Goal: Transaction & Acquisition: Purchase product/service

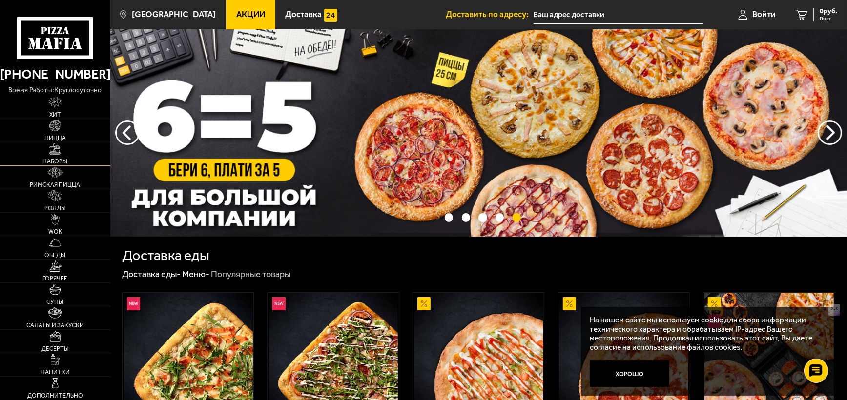
click at [56, 157] on link "Наборы" at bounding box center [55, 154] width 110 height 23
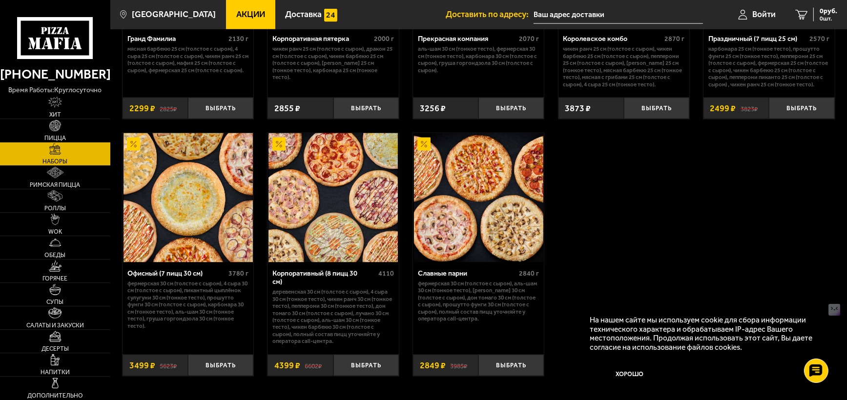
scroll to position [1367, 0]
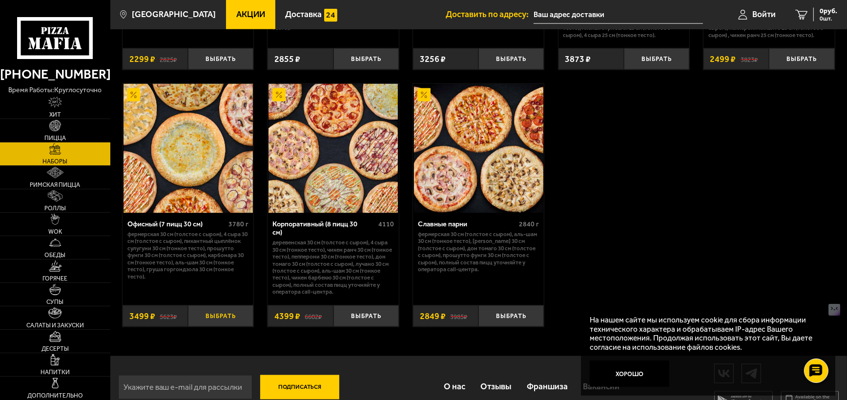
click at [223, 322] on button "Выбрать" at bounding box center [220, 316] width 65 height 21
click at [812, 21] on span "1 шт." at bounding box center [822, 19] width 29 height 6
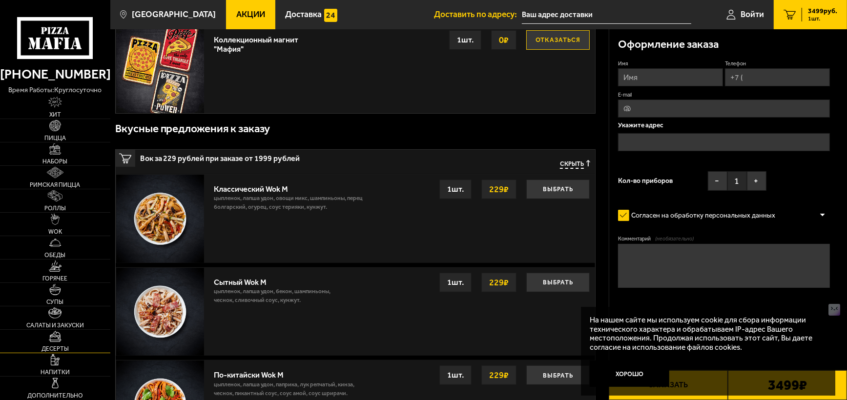
scroll to position [244, 0]
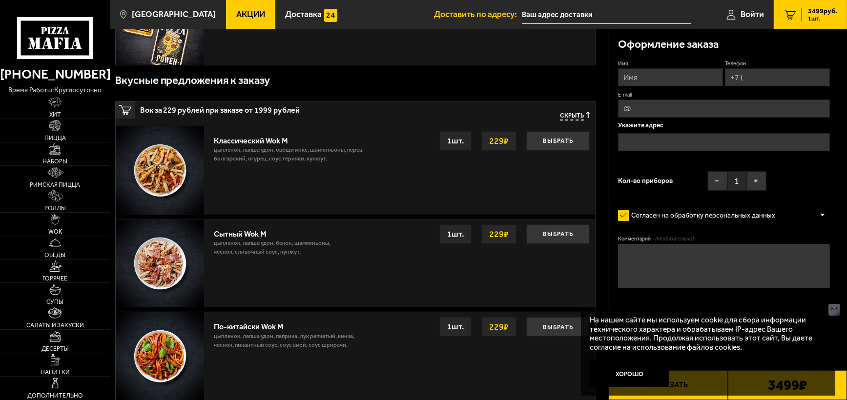
click at [58, 45] on use at bounding box center [56, 44] width 5 height 12
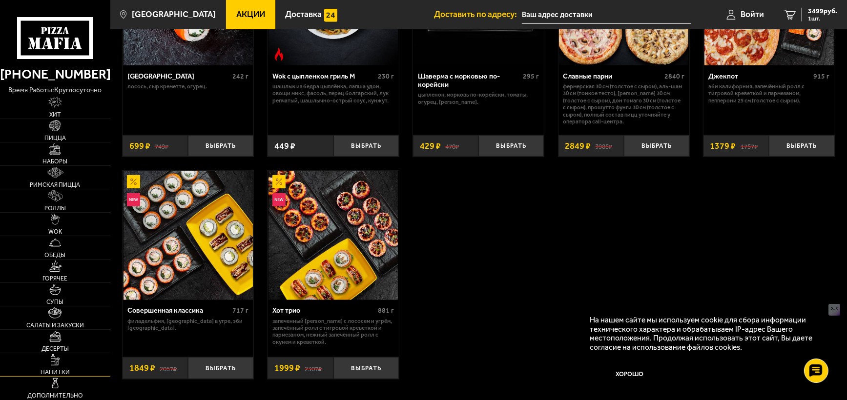
scroll to position [537, 0]
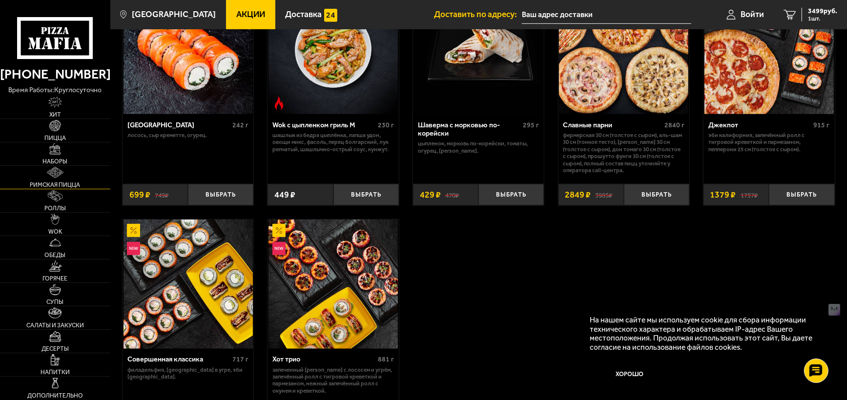
click at [50, 180] on link "Римская пицца" at bounding box center [55, 177] width 110 height 23
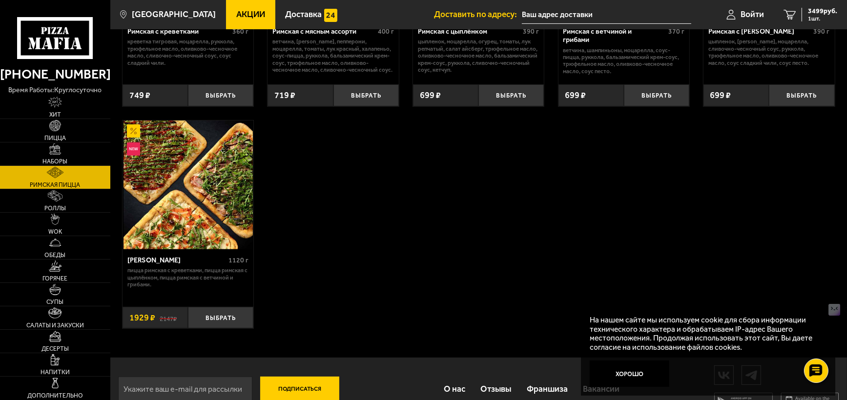
scroll to position [217, 0]
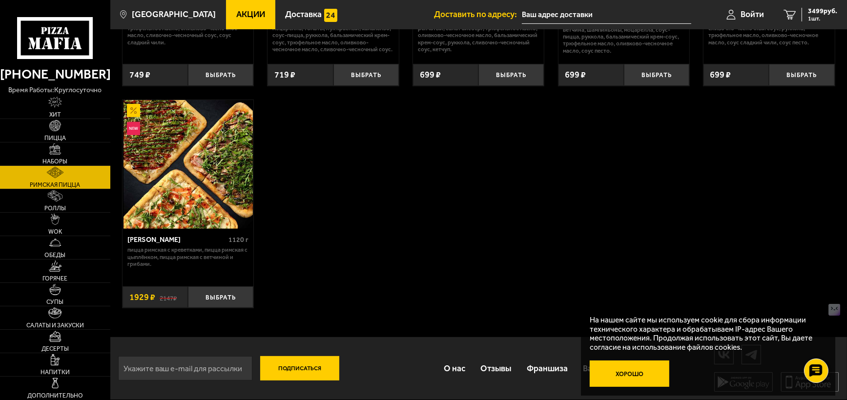
click at [630, 380] on button "Хорошо" at bounding box center [630, 374] width 80 height 26
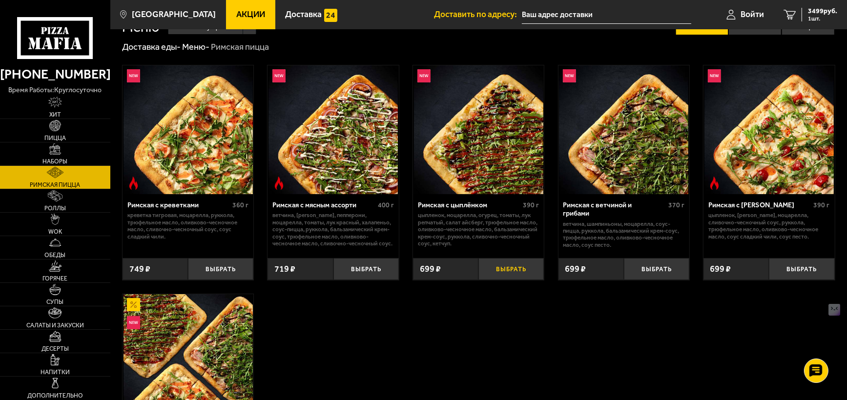
scroll to position [0, 0]
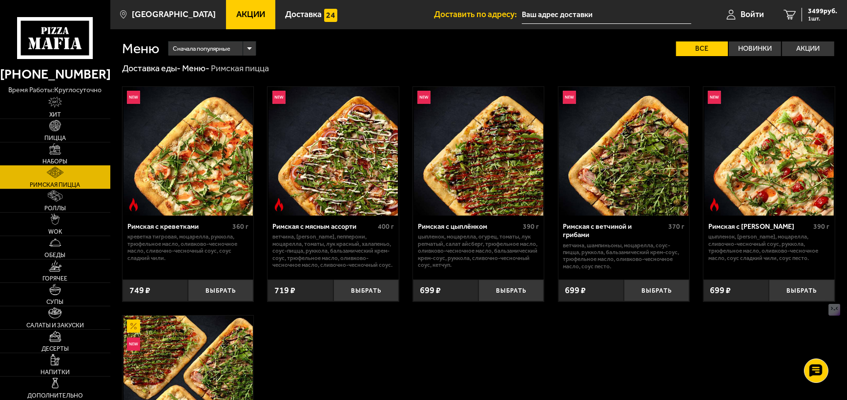
click at [55, 159] on span "Наборы" at bounding box center [54, 162] width 25 height 6
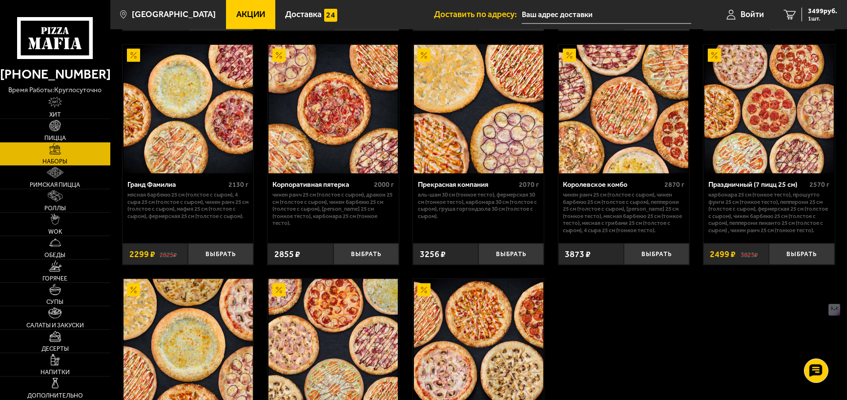
scroll to position [1318, 0]
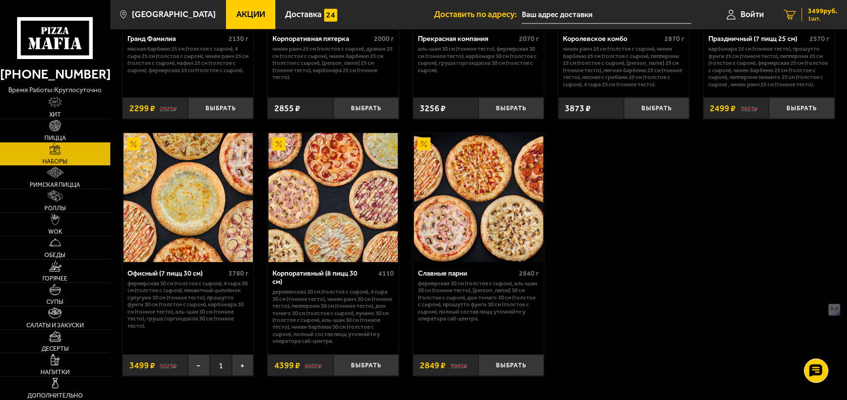
click at [811, 12] on span "3499 руб." at bounding box center [822, 11] width 29 height 7
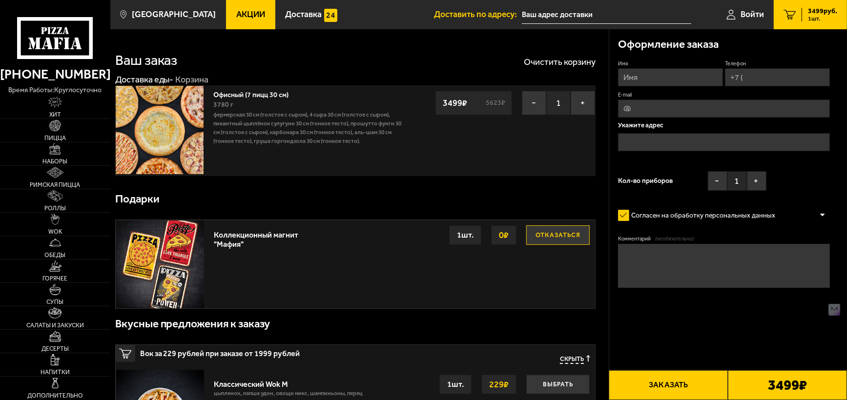
click at [642, 79] on input "Имя" at bounding box center [670, 77] width 105 height 18
type input "[PERSON_NAME]"
click at [753, 82] on input "Телефон" at bounding box center [777, 77] width 105 height 18
type input "[PHONE_NUMBER]"
click at [651, 140] on input "text" at bounding box center [724, 142] width 212 height 18
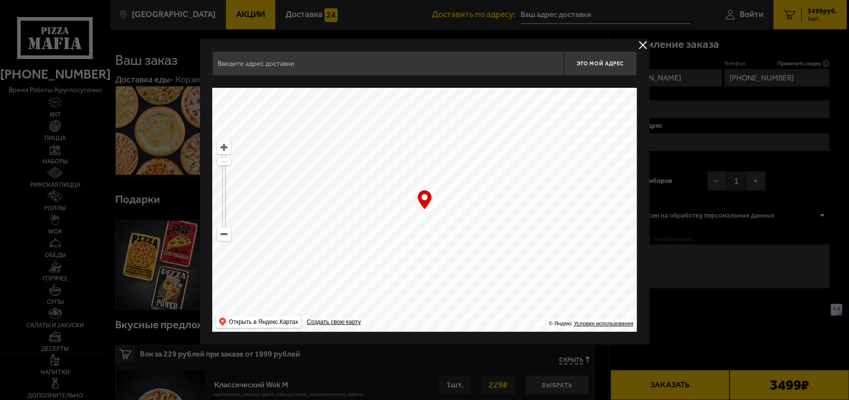
click at [257, 60] on input "text" at bounding box center [387, 63] width 351 height 24
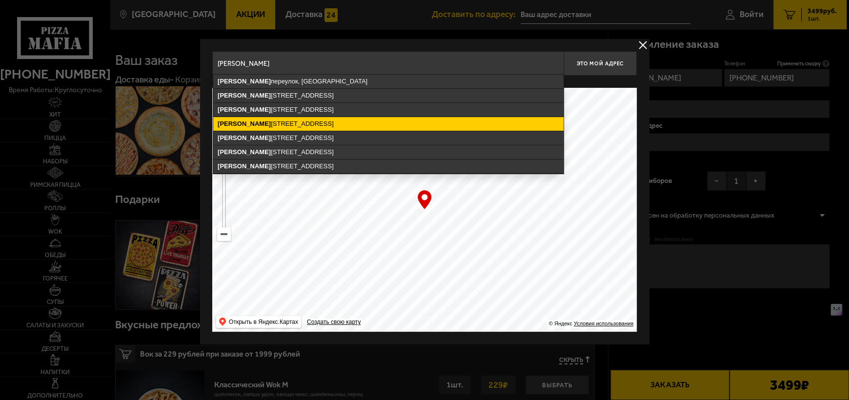
click at [270, 124] on ymaps "[STREET_ADDRESS]" at bounding box center [388, 124] width 351 height 14
type input "[STREET_ADDRESS]"
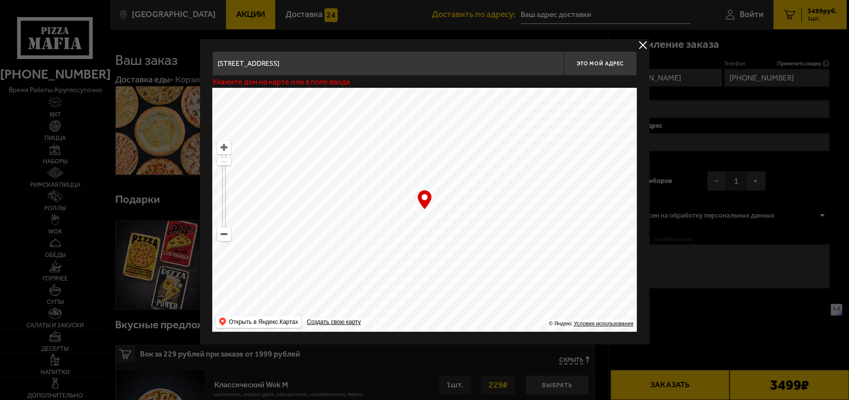
type input "[STREET_ADDRESS]"
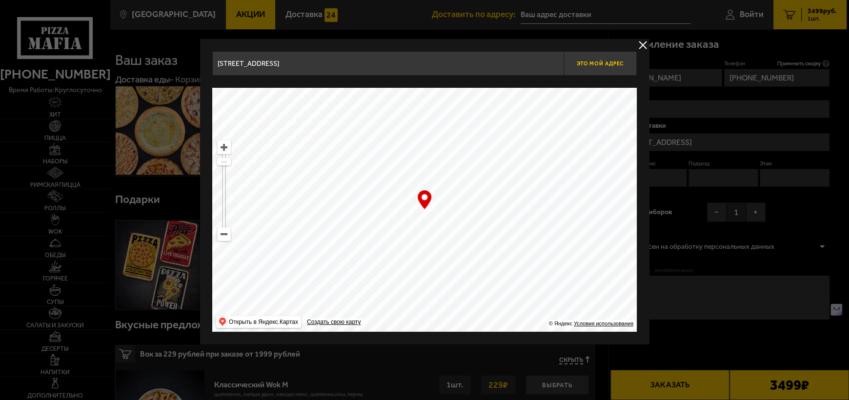
click at [608, 60] on button "Это мой адрес" at bounding box center [600, 63] width 73 height 24
type input "[STREET_ADDRESS]"
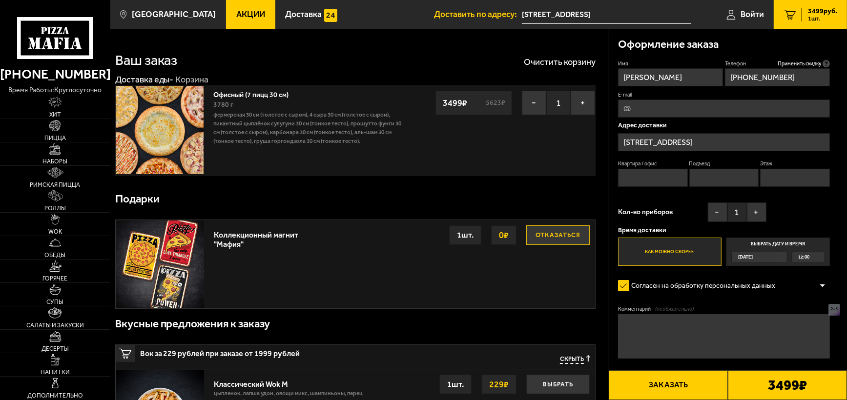
click at [769, 177] on input "Этаж" at bounding box center [795, 178] width 70 height 18
type input "3"
click at [773, 247] on label "Выбрать дату и время [DATE] 12:00" at bounding box center [777, 252] width 103 height 28
click at [0, 0] on input "Выбрать дату и время [DATE] 12:00" at bounding box center [0, 0] width 0 height 0
click at [819, 255] on div "12:00" at bounding box center [808, 257] width 32 height 10
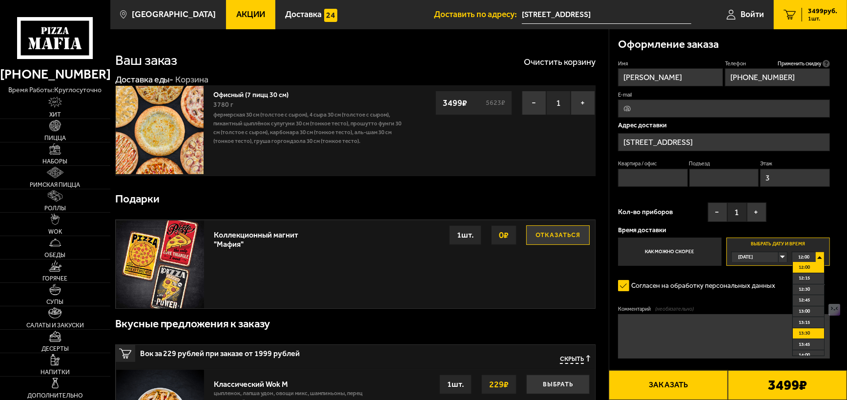
click at [804, 331] on span "13:30" at bounding box center [804, 334] width 11 height 10
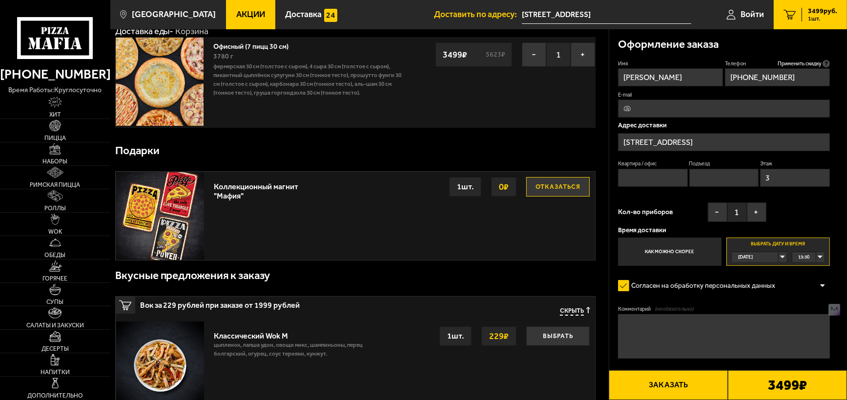
click at [652, 384] on button "Заказать" at bounding box center [668, 386] width 119 height 30
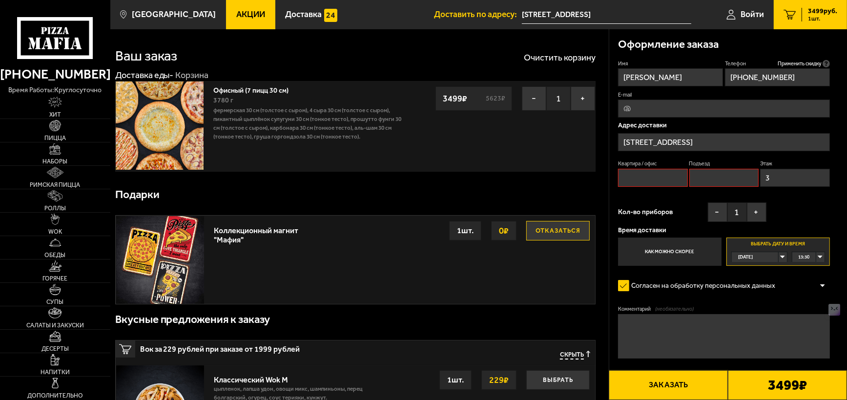
scroll to position [0, 0]
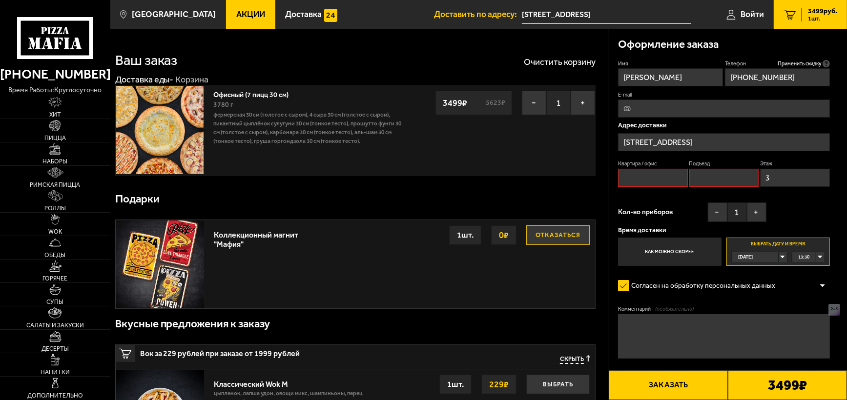
click at [696, 175] on input "Подъезд" at bounding box center [724, 178] width 70 height 18
type input "1"
click at [650, 175] on input "Квартира / офис" at bounding box center [653, 178] width 70 height 18
type input "офис"
click at [687, 388] on button "Заказать" at bounding box center [668, 386] width 119 height 30
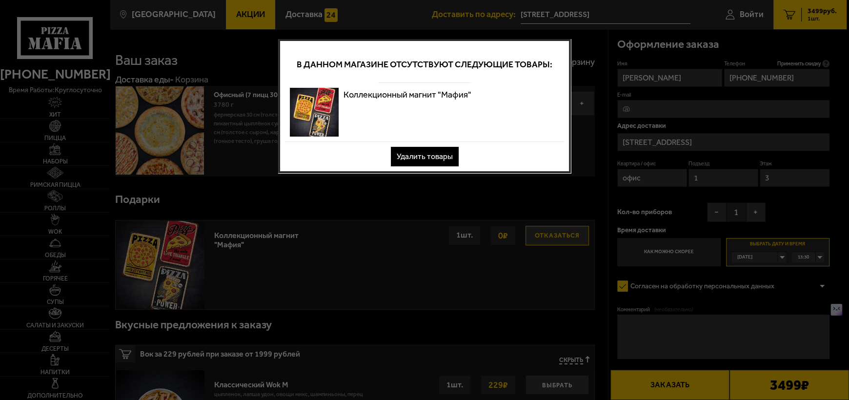
click at [432, 161] on button "Удалить товары" at bounding box center [425, 157] width 68 height 20
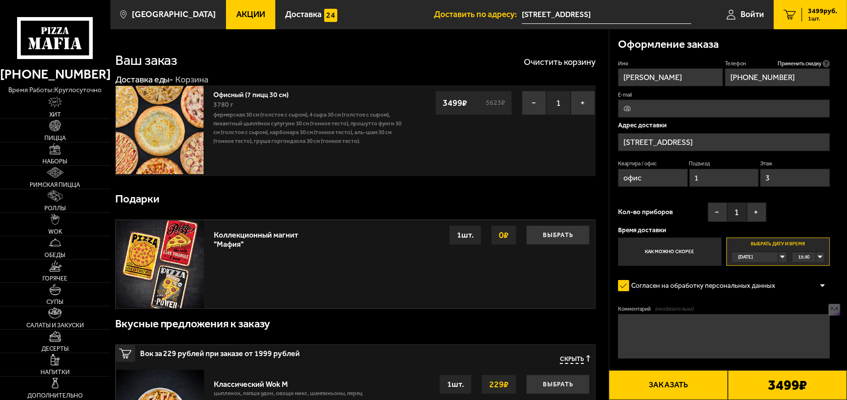
click at [668, 386] on button "Заказать" at bounding box center [668, 386] width 119 height 30
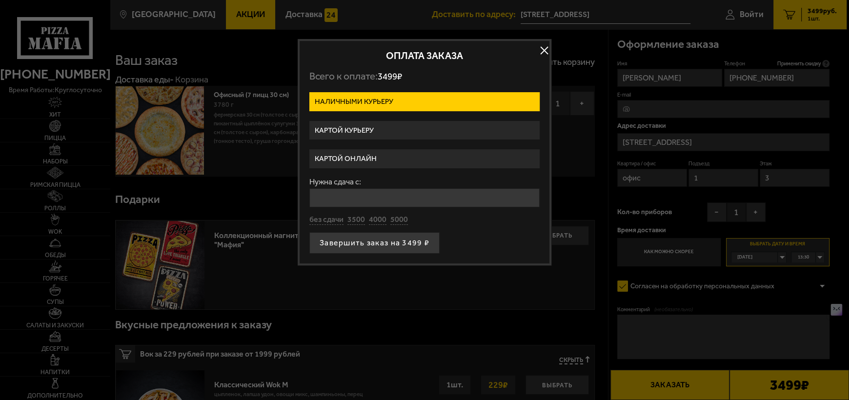
click at [347, 133] on label "Картой курьеру" at bounding box center [425, 130] width 230 height 19
click at [0, 0] on input "Картой курьеру" at bounding box center [0, 0] width 0 height 0
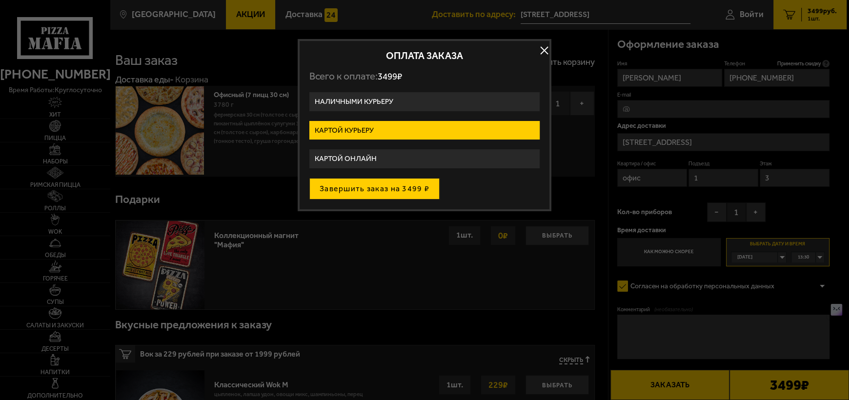
click at [371, 191] on button "Завершить заказ на 3499 ₽" at bounding box center [375, 188] width 130 height 21
